Goal: Information Seeking & Learning: Learn about a topic

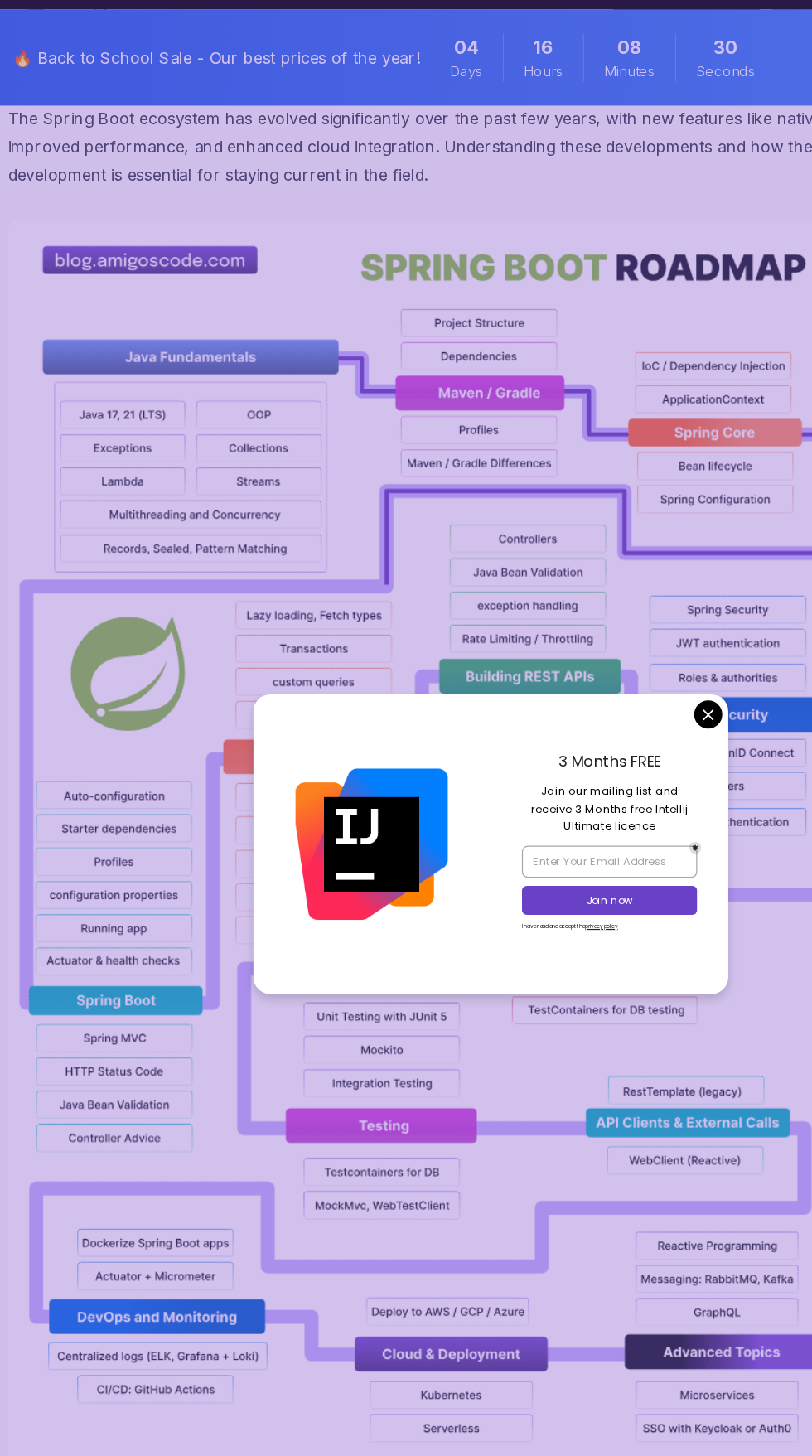
scroll to position [1492, 0]
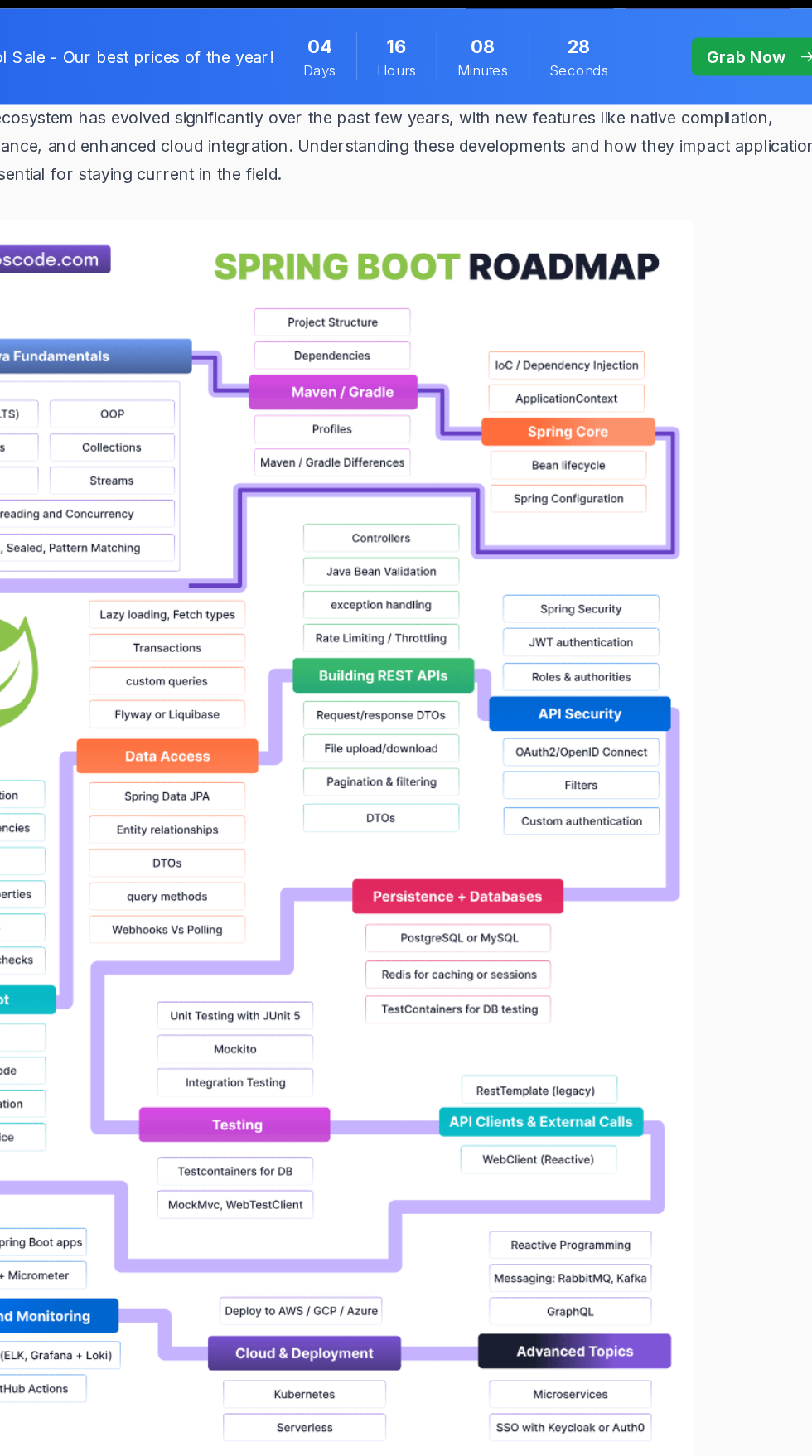
click at [586, 684] on img at bounding box center [351, 742] width 690 height 1061
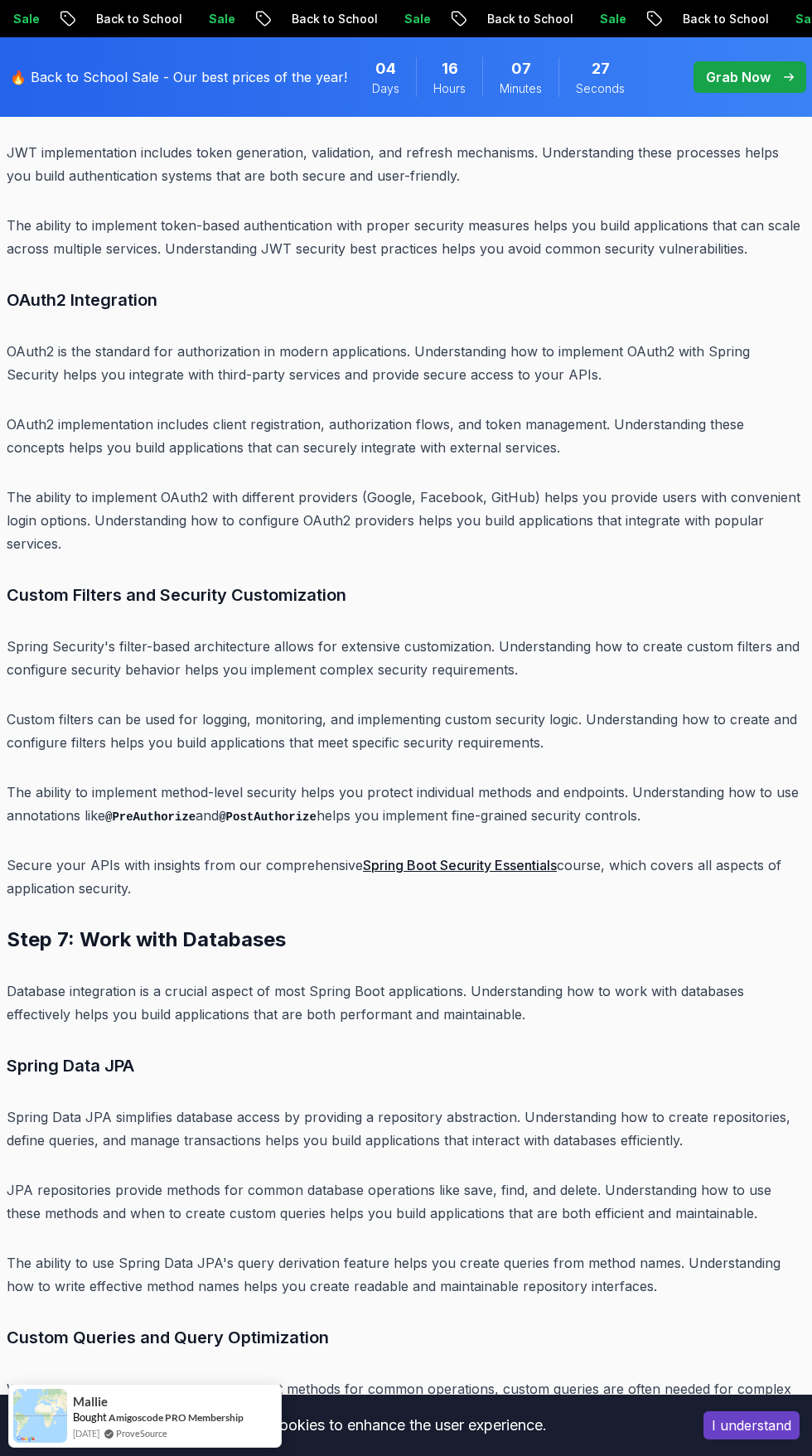
scroll to position [12672, 0]
